Goal: Information Seeking & Learning: Compare options

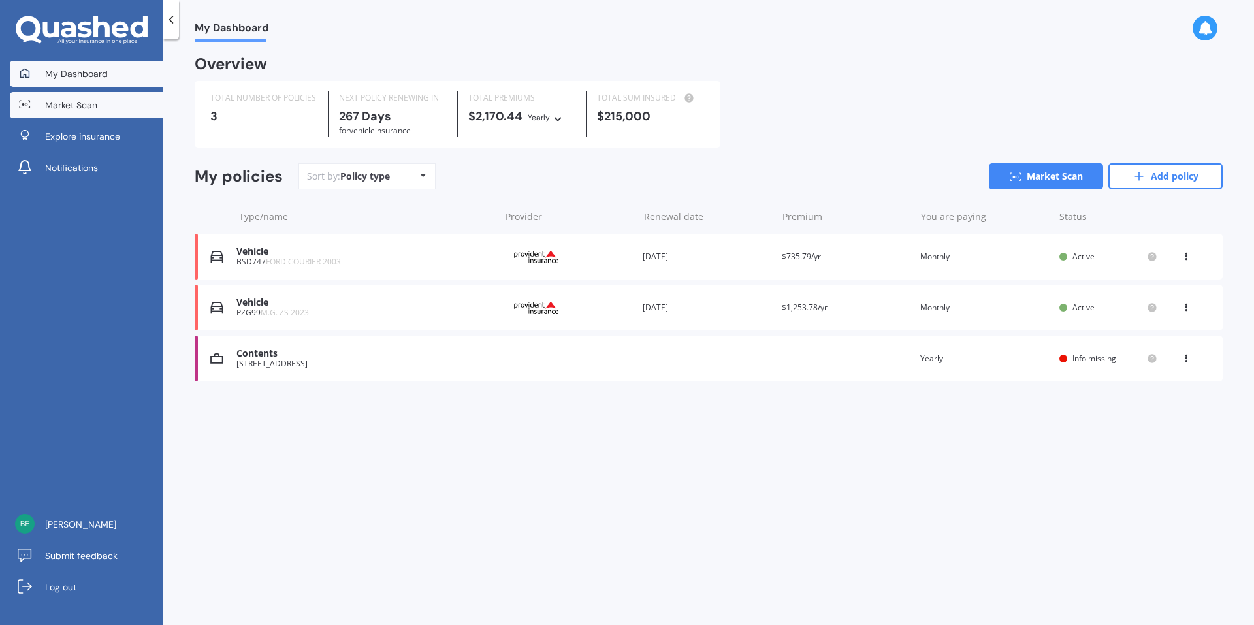
click at [77, 107] on span "Market Scan" at bounding box center [71, 105] width 52 height 13
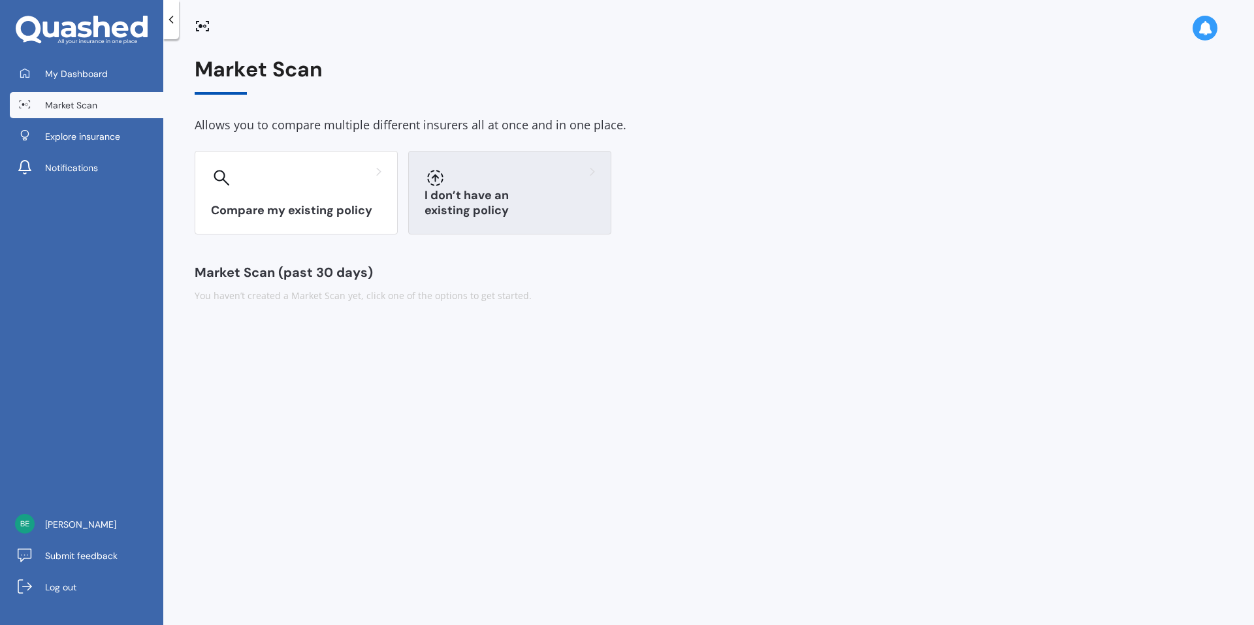
click at [501, 200] on div "I don’t have an existing policy" at bounding box center [509, 193] width 203 height 84
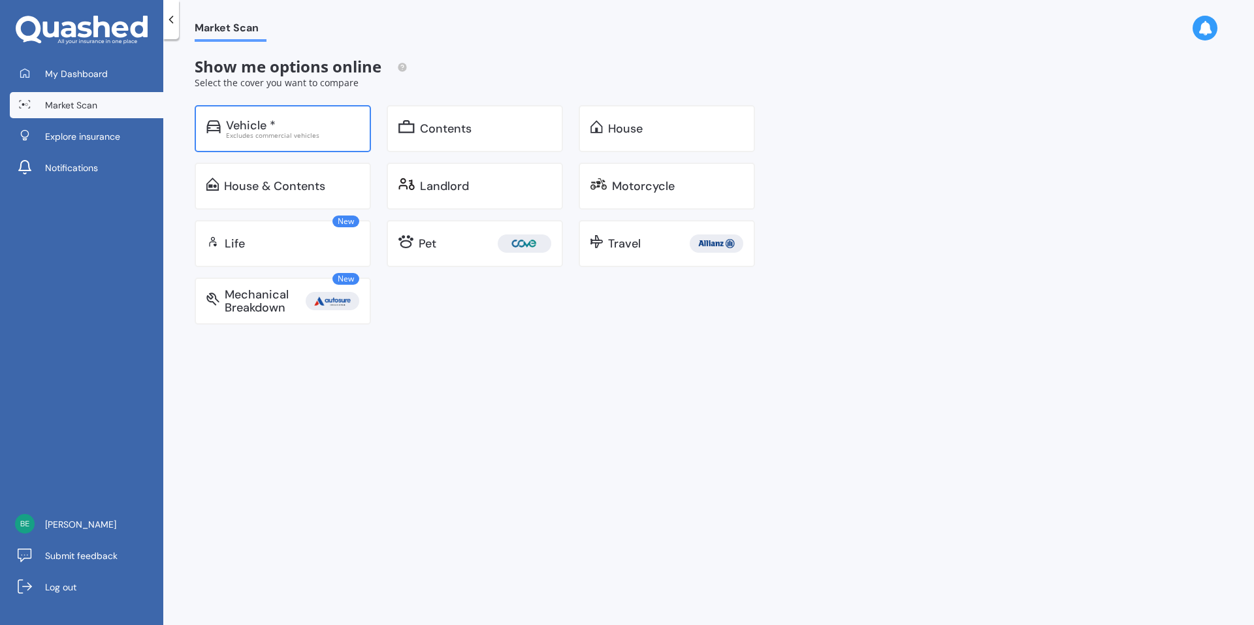
click at [284, 133] on div "Excludes commercial vehicles" at bounding box center [292, 135] width 133 height 7
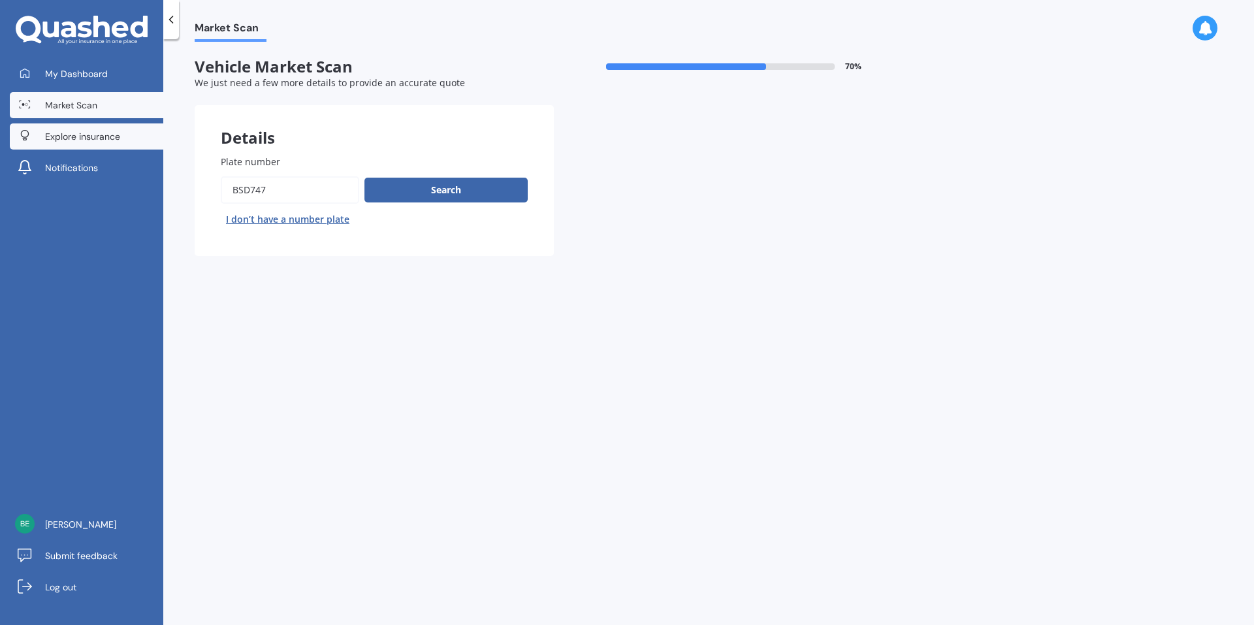
click at [55, 140] on span "Explore insurance" at bounding box center [82, 136] width 75 height 13
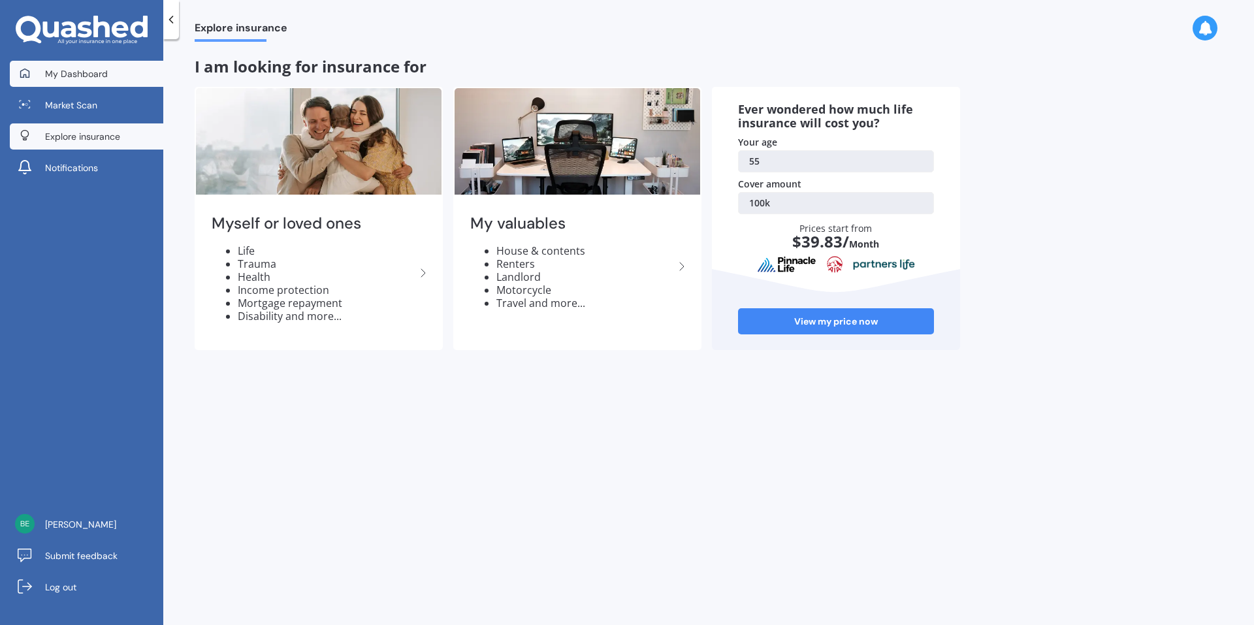
click at [83, 74] on span "My Dashboard" at bounding box center [76, 73] width 63 height 13
